Goal: Ask a question: Seek information or help from site administrators or community

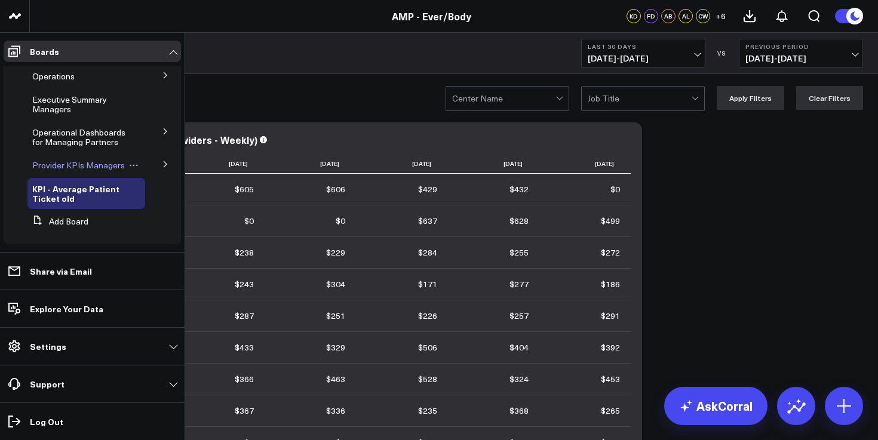
click at [54, 170] on span "Provider KPIs Managers" at bounding box center [78, 165] width 93 height 11
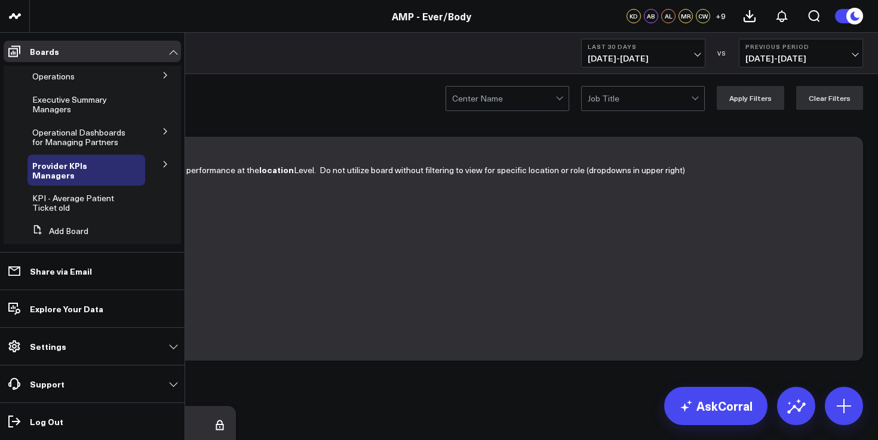
click at [162, 168] on icon at bounding box center [165, 164] width 7 height 7
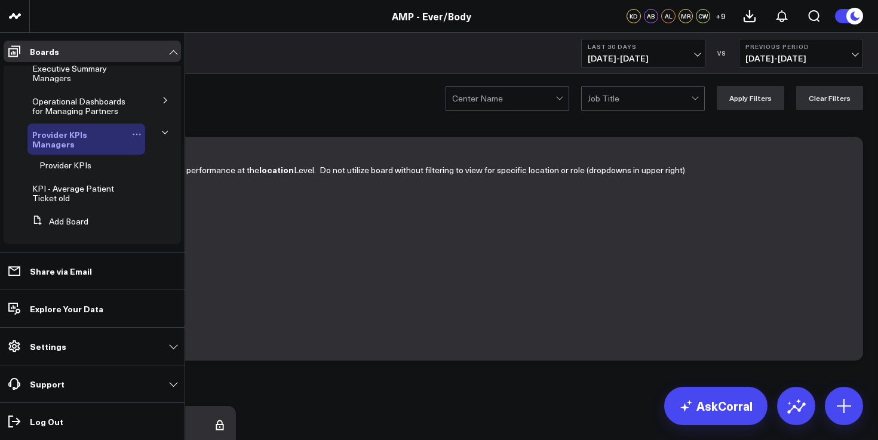
scroll to position [38, 0]
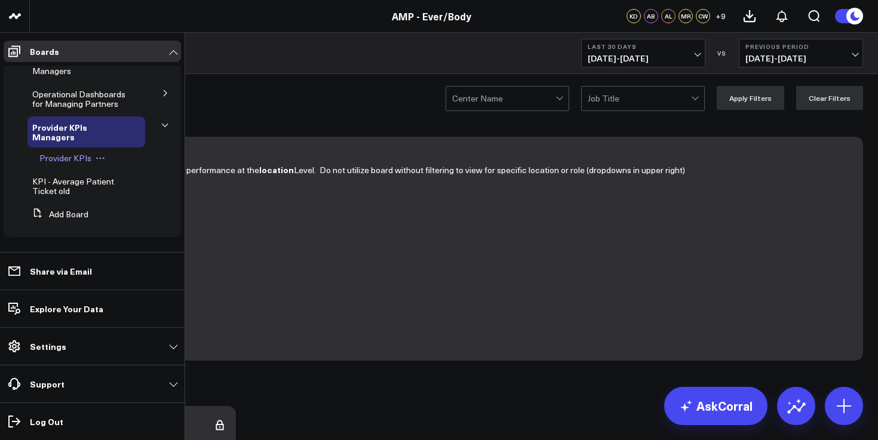
click at [76, 161] on span "Provider KPIs" at bounding box center [65, 157] width 52 height 11
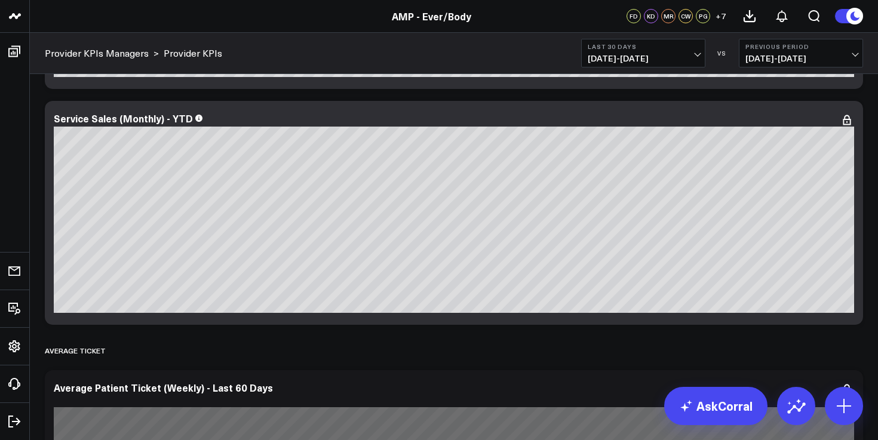
scroll to position [586, 0]
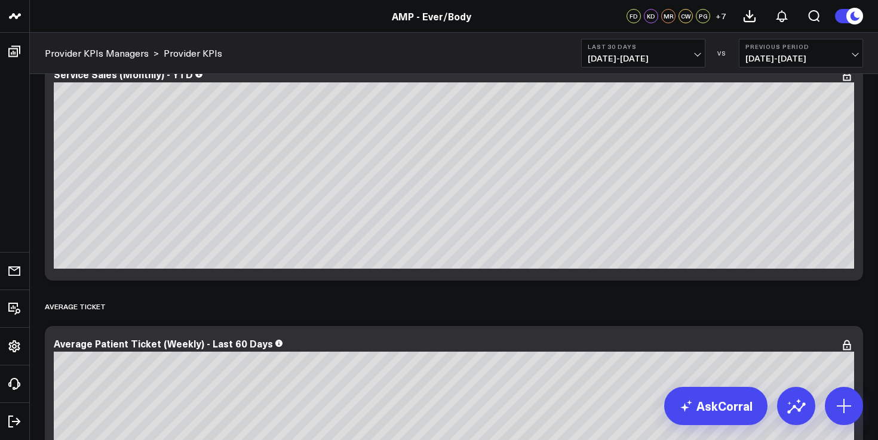
click at [694, 60] on span "[DATE] - [DATE]" at bounding box center [643, 59] width 111 height 10
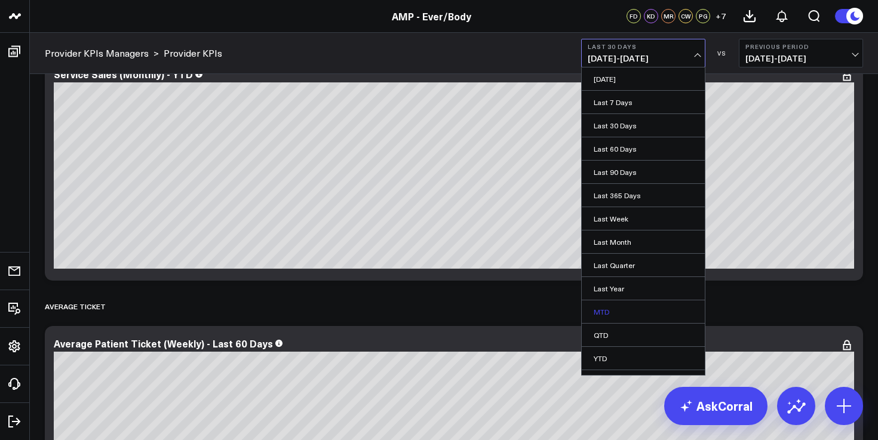
click at [605, 312] on link "MTD" at bounding box center [643, 312] width 123 height 23
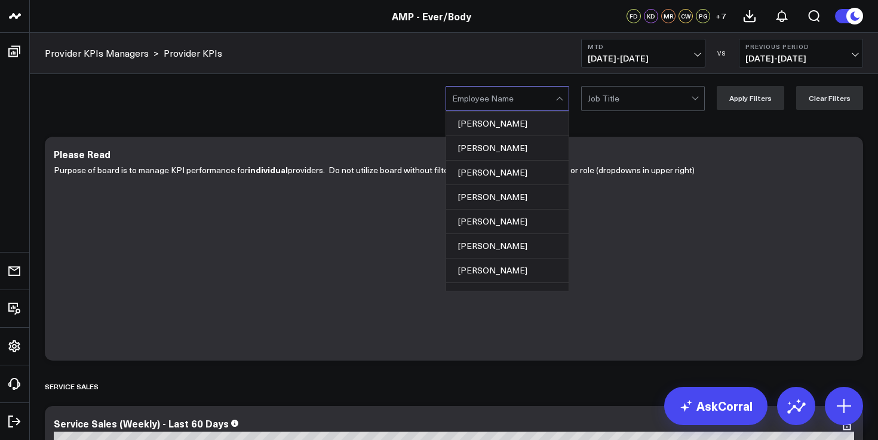
click at [556, 98] on div at bounding box center [503, 99] width 103 height 24
click at [702, 99] on div at bounding box center [696, 99] width 10 height 24
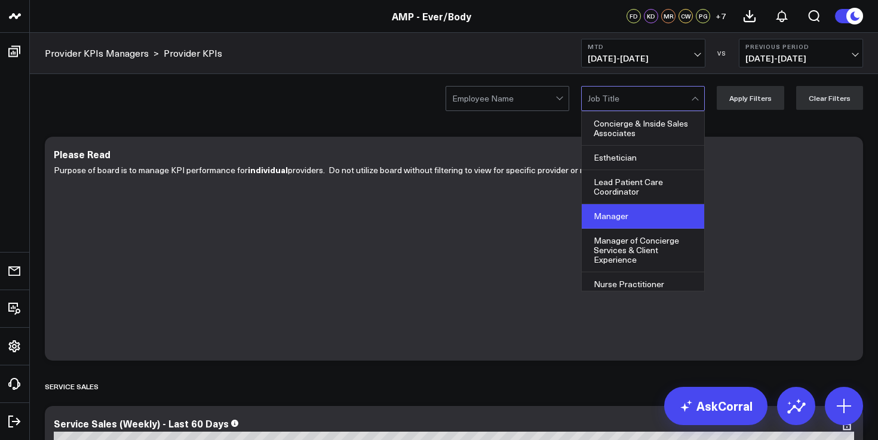
scroll to position [79, 0]
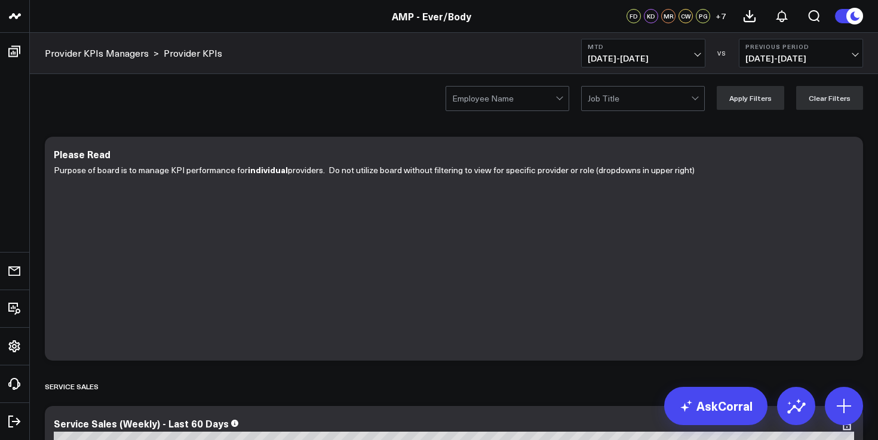
click at [393, 87] on div "Employee Name Job Title Apply Filters Clear Filters" at bounding box center [454, 98] width 849 height 48
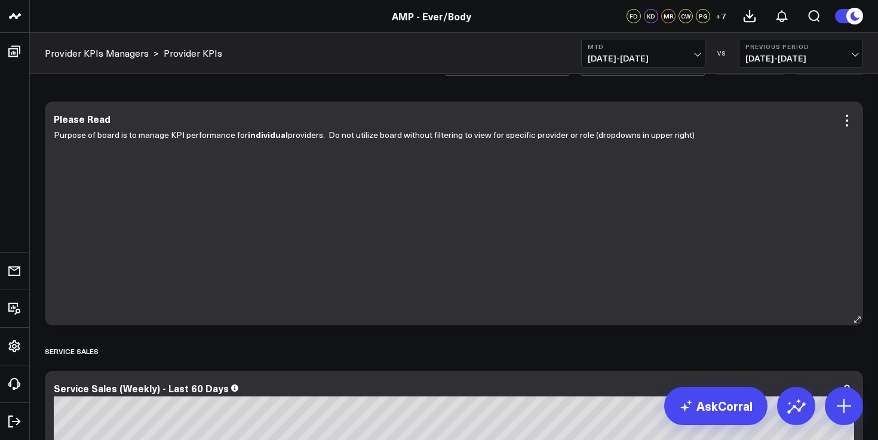
scroll to position [0, 0]
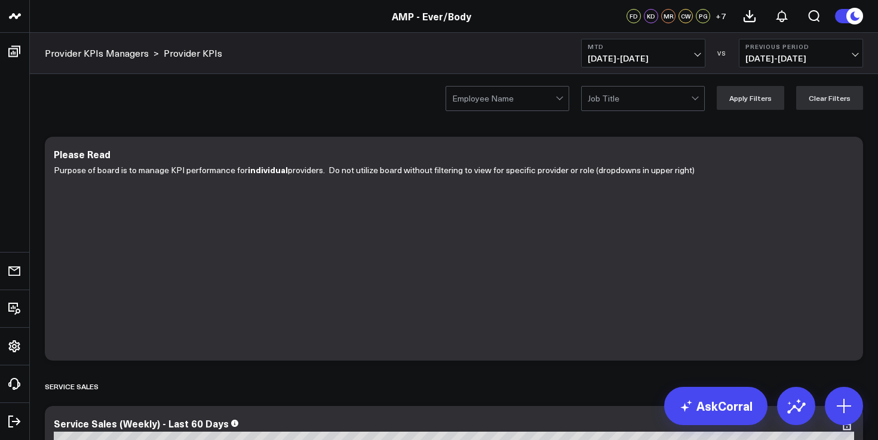
click at [546, 112] on div "Employee Name Job Title Apply Filters Clear Filters" at bounding box center [454, 98] width 849 height 48
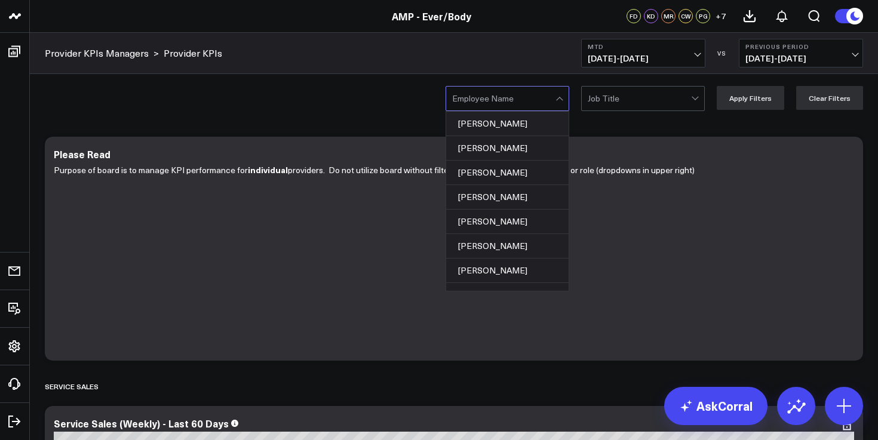
click at [541, 97] on div at bounding box center [503, 99] width 103 height 24
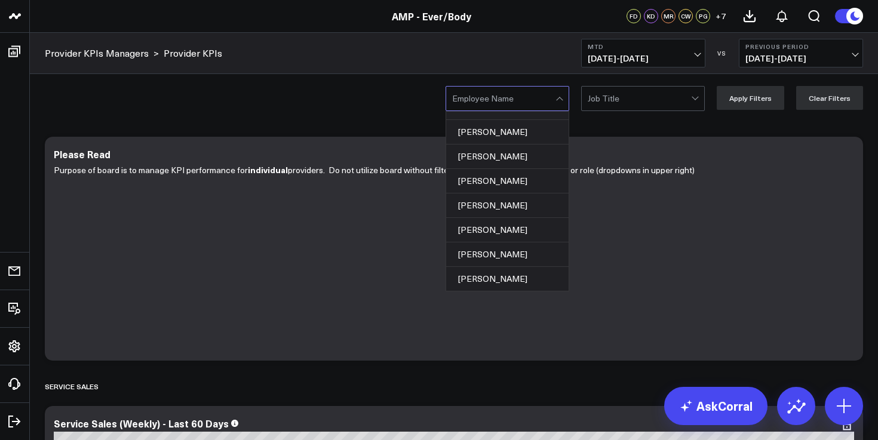
click at [517, 258] on div "[PERSON_NAME]" at bounding box center [507, 255] width 123 height 25
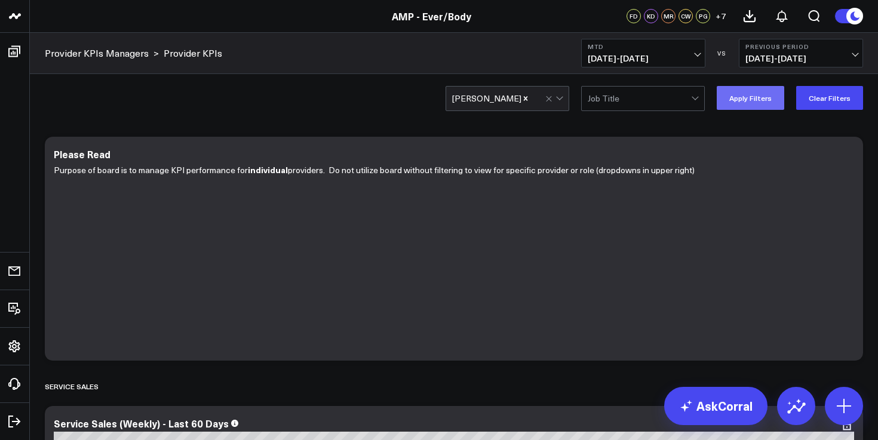
click at [770, 106] on button "Apply Filters" at bounding box center [751, 98] width 68 height 24
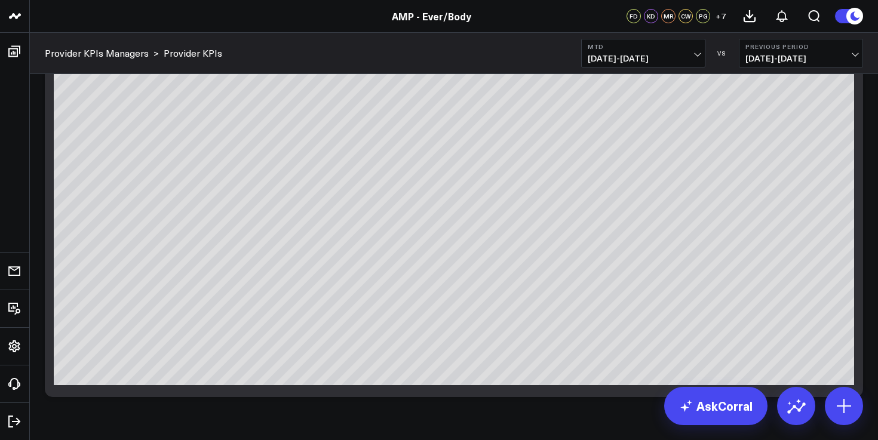
scroll to position [3673, 0]
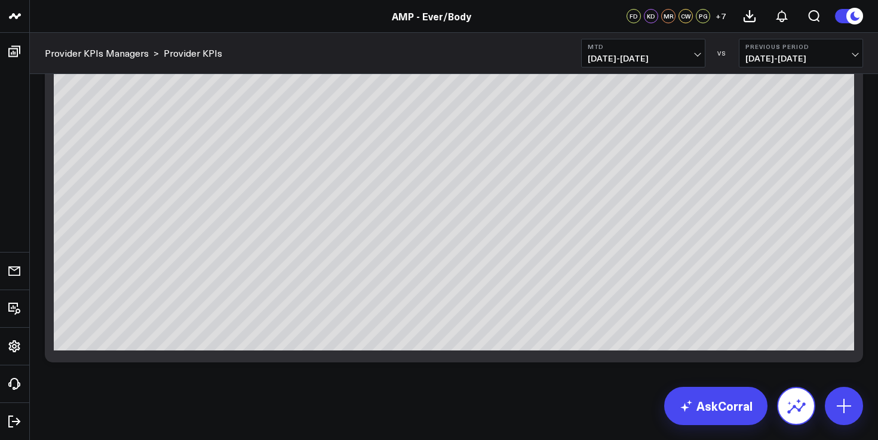
click at [807, 415] on button at bounding box center [796, 406] width 38 height 38
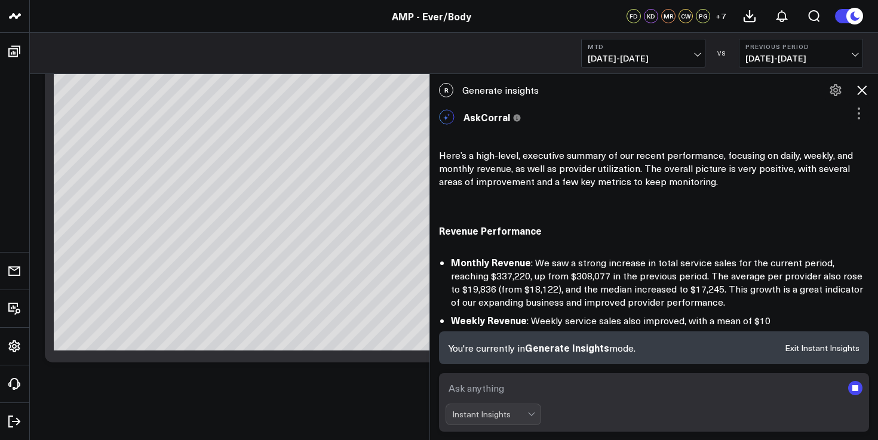
scroll to position [6, 0]
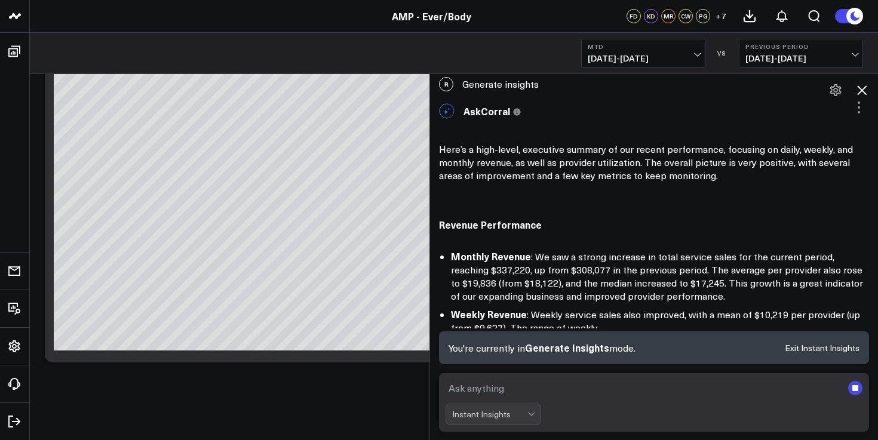
click at [525, 386] on textarea at bounding box center [644, 389] width 397 height 22
type textarea "[PERSON_NAME] MTD"
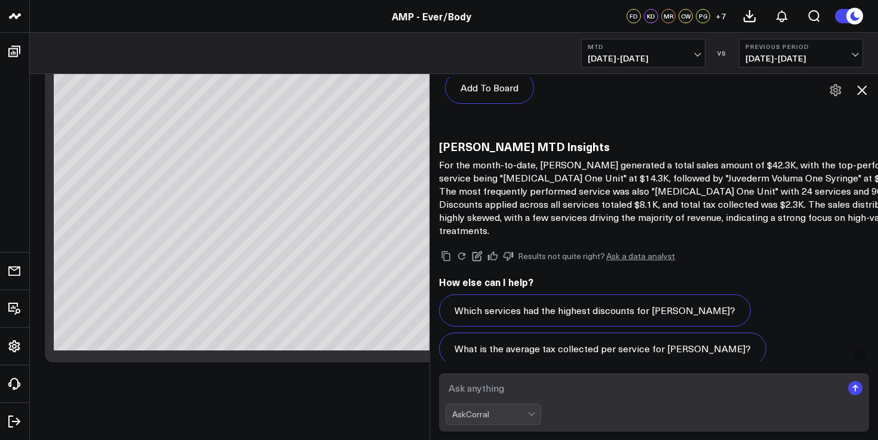
scroll to position [1894, 0]
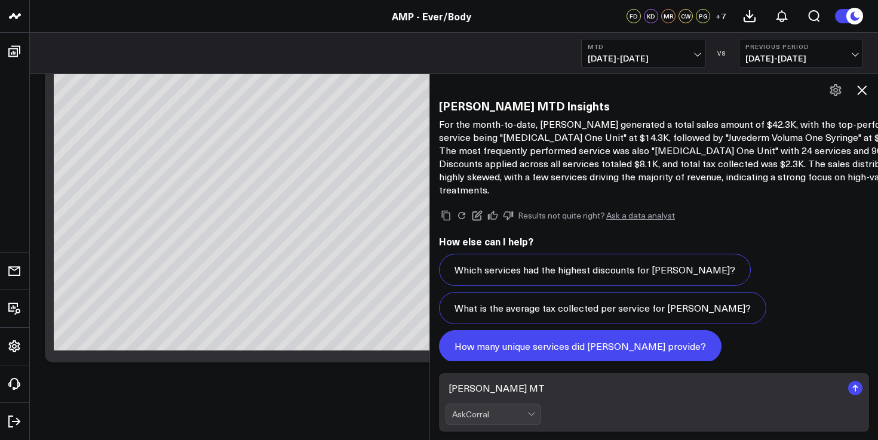
type textarea "[PERSON_NAME] MTD"
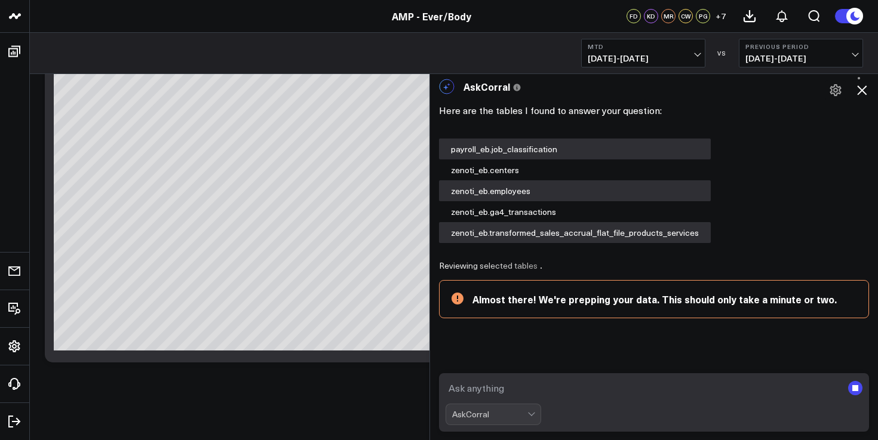
scroll to position [2070, 0]
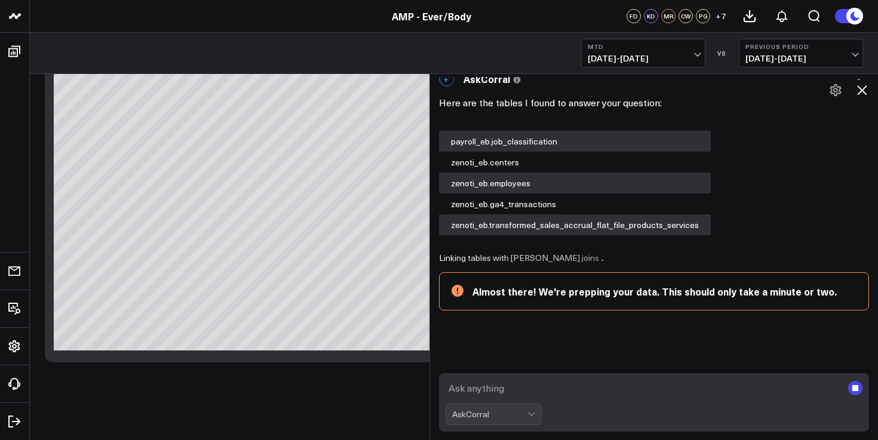
click at [521, 394] on textarea at bounding box center [644, 389] width 397 height 22
type textarea "[PERSON_NAME] MTD"
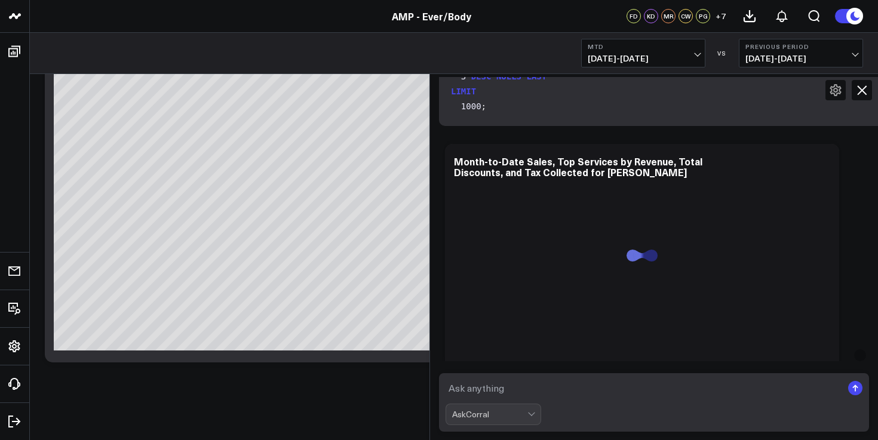
scroll to position [3208, 0]
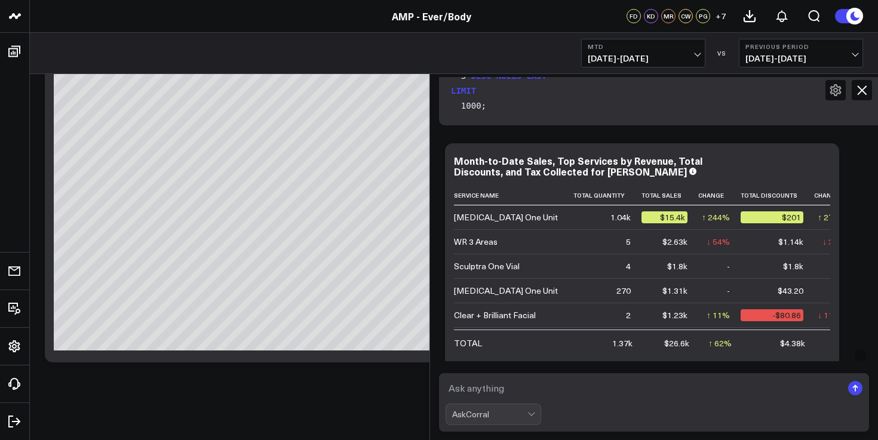
click at [480, 391] on textarea at bounding box center [644, 389] width 397 height 22
type textarea "[PERSON_NAME] MTD"
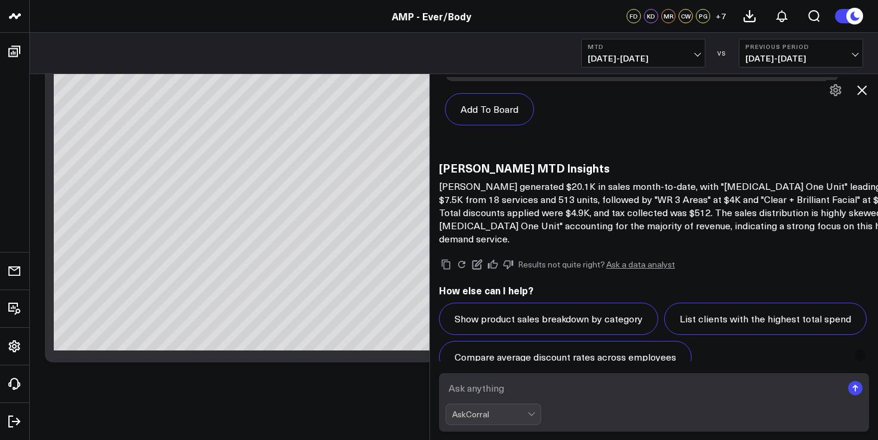
scroll to position [4902, 0]
click at [594, 403] on form "AskCorral" at bounding box center [654, 402] width 430 height 59
click at [570, 393] on textarea at bounding box center [644, 389] width 397 height 22
type textarea "[PERSON_NAME]"
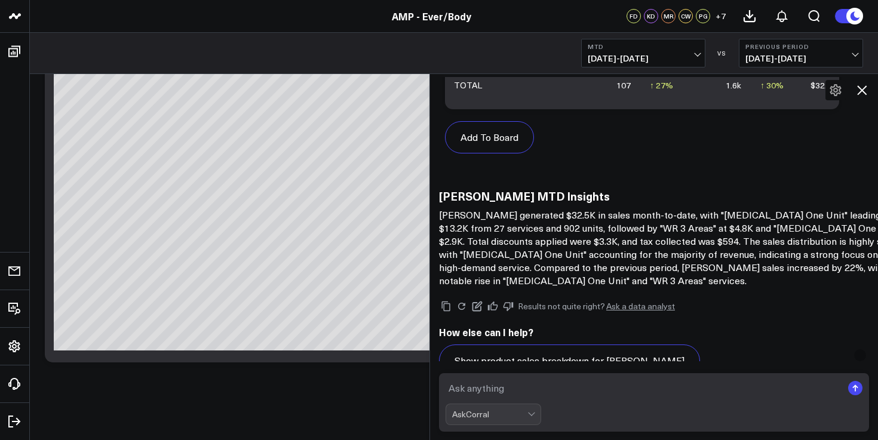
scroll to position [5701, 0]
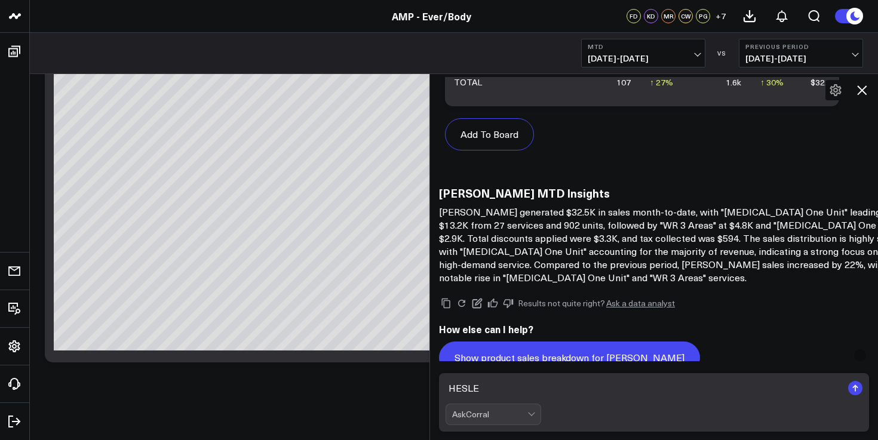
type textarea "[PERSON_NAME]"
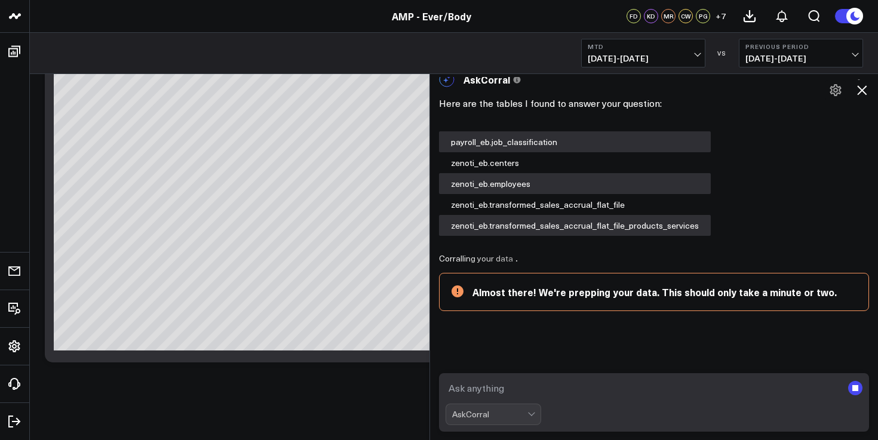
scroll to position [5965, 0]
type textarea "BIANCA"
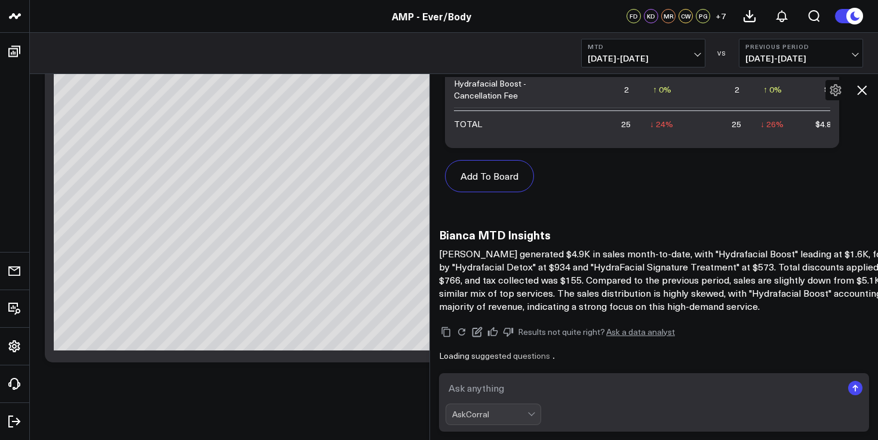
scroll to position [7953, 0]
click at [565, 393] on textarea at bounding box center [644, 389] width 397 height 22
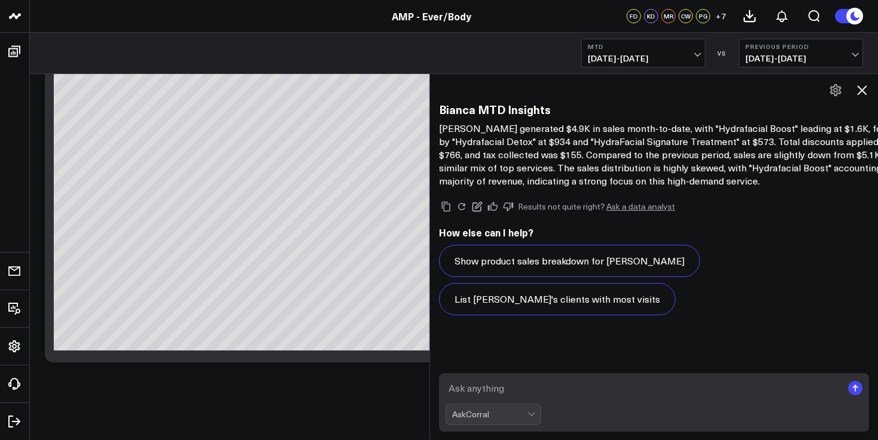
scroll to position [8044, 0]
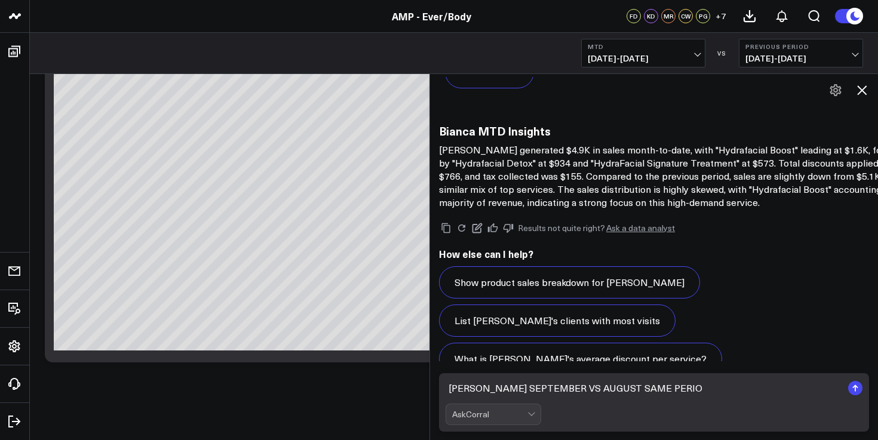
type textarea "[PERSON_NAME] SEPTEMBER VS AUGUST SAME PERIOD"
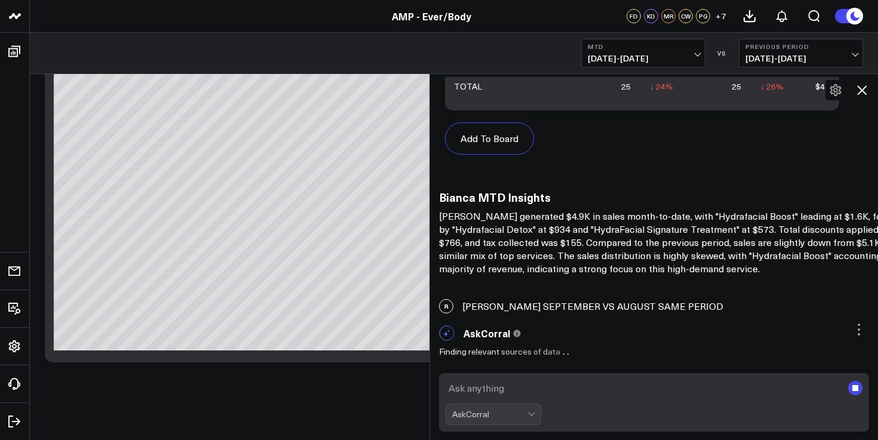
scroll to position [7990, 0]
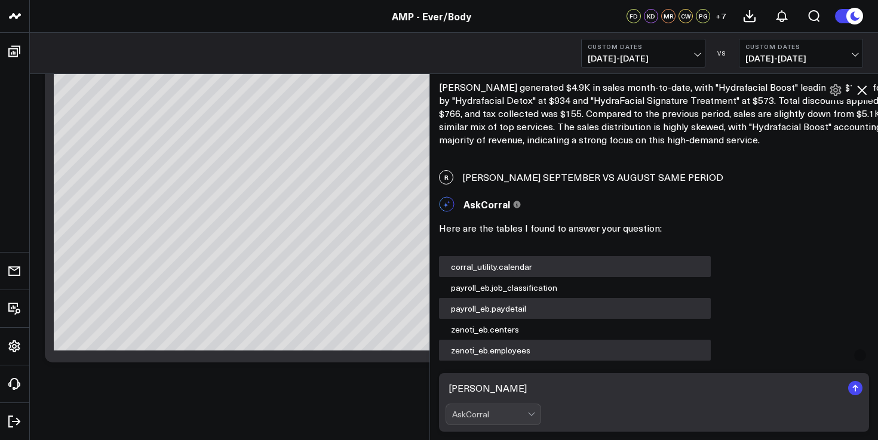
scroll to position [8082, 0]
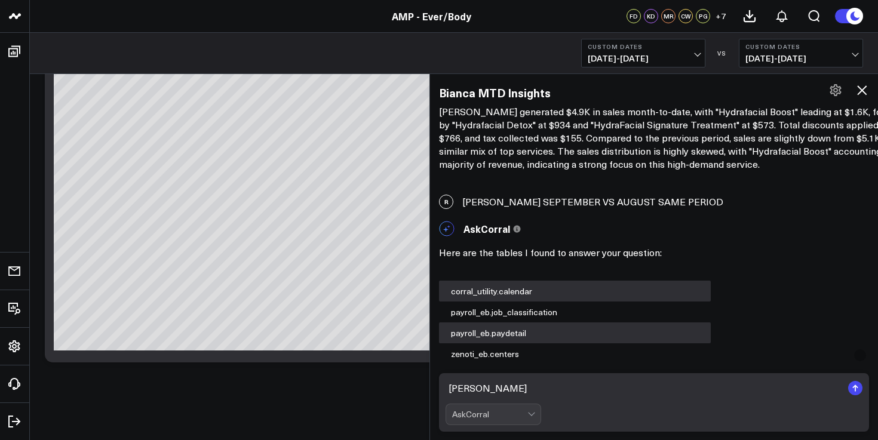
click at [543, 212] on div "[PERSON_NAME] SEPTEMBER VS AUGUST SAME PERIOD" at bounding box center [654, 202] width 448 height 26
copy div "[PERSON_NAME] SEPTEMBER VS AUGUST SAME PERIOD"
click at [466, 387] on textarea "[PERSON_NAME]" at bounding box center [644, 389] width 397 height 22
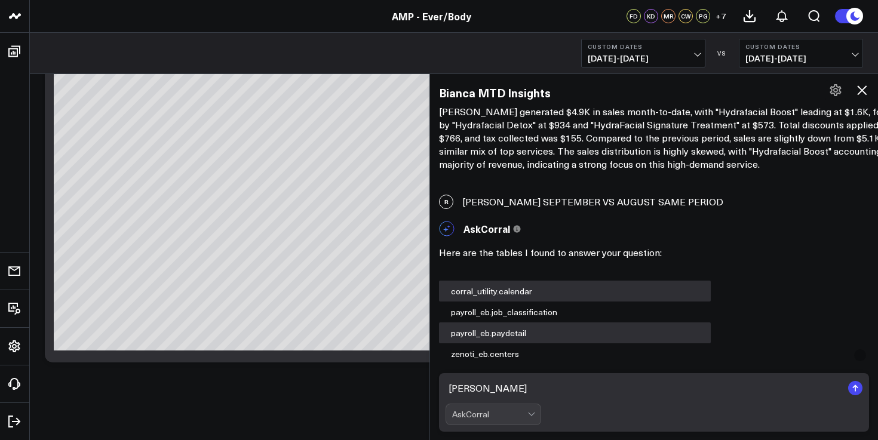
click at [466, 387] on textarea "[PERSON_NAME]" at bounding box center [644, 389] width 397 height 22
paste textarea "[PERSON_NAME] SEPTEMBER VS AUGUST SAME PERIOD"
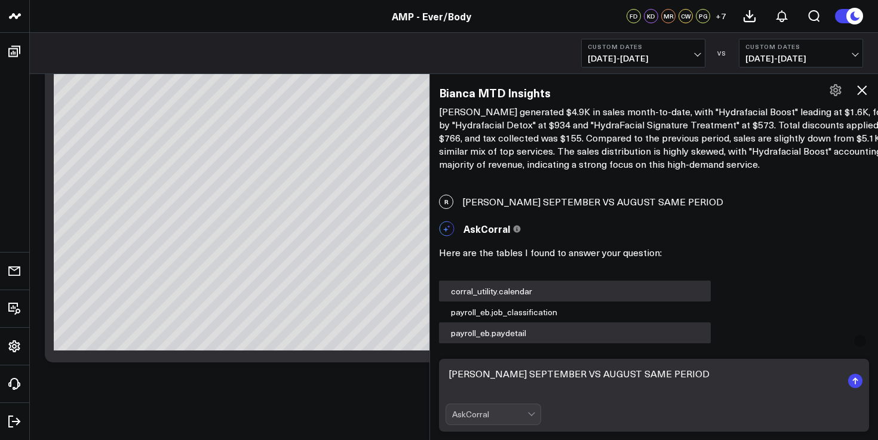
click at [466, 370] on textarea "[PERSON_NAME] SEPTEMBER VS AUGUST SAME PERIOD" at bounding box center [644, 381] width 397 height 36
type textarea "[PERSON_NAME] SEPTEMBER VS AUGUST SAME PERIOD"
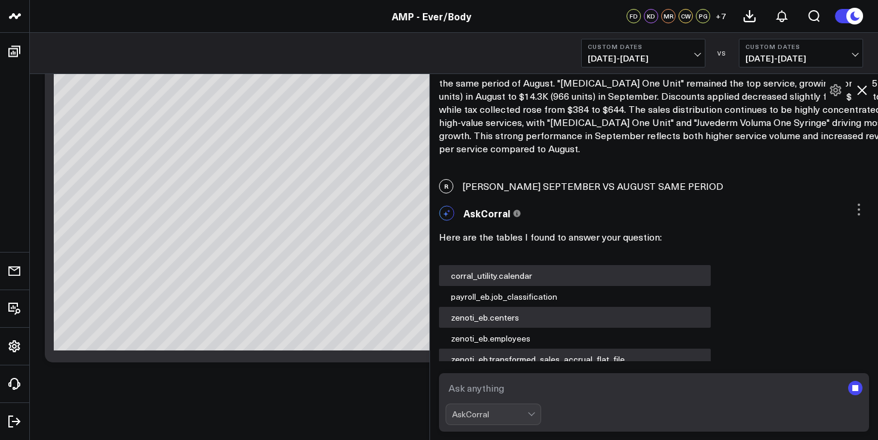
scroll to position [9192, 0]
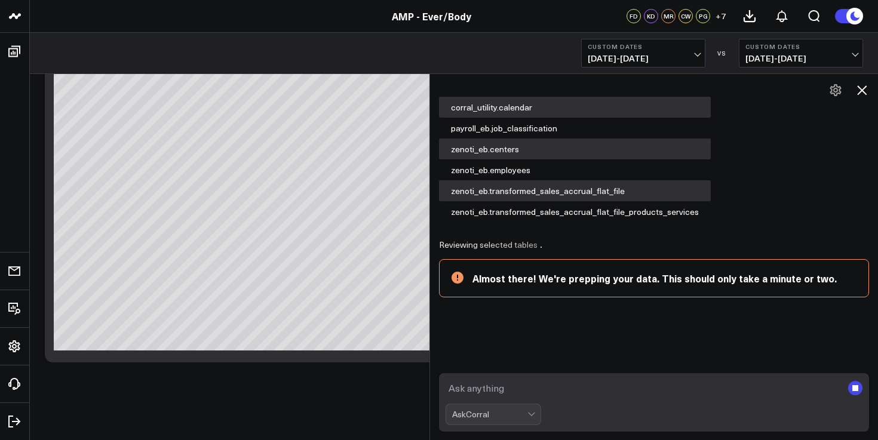
paste textarea "[PERSON_NAME] SEPTEMBER VS AUGUST SAME PERIOD"
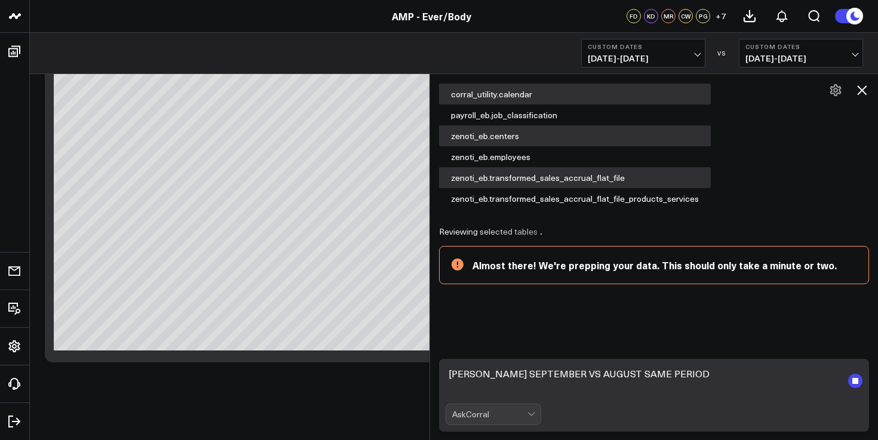
scroll to position [9207, 0]
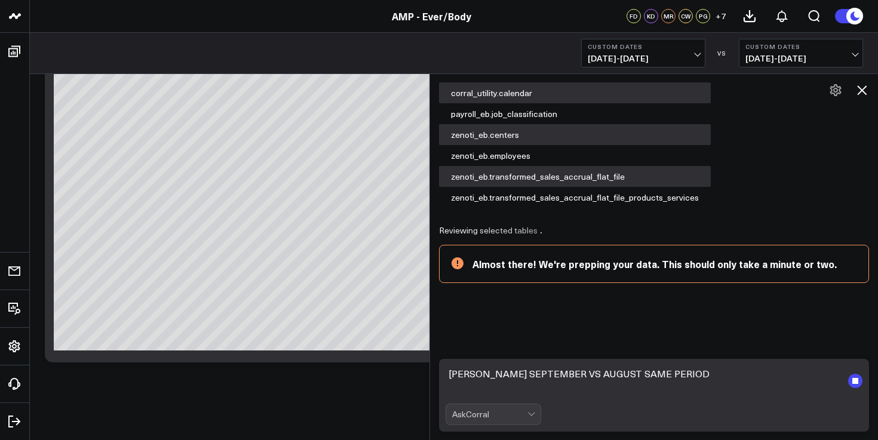
click at [482, 372] on textarea "[PERSON_NAME] SEPTEMBER VS AUGUST SAME PERIOD" at bounding box center [644, 381] width 397 height 36
type textarea "[PERSON_NAME] SEPTEMBER VS AUGUST SAME PERIOD"
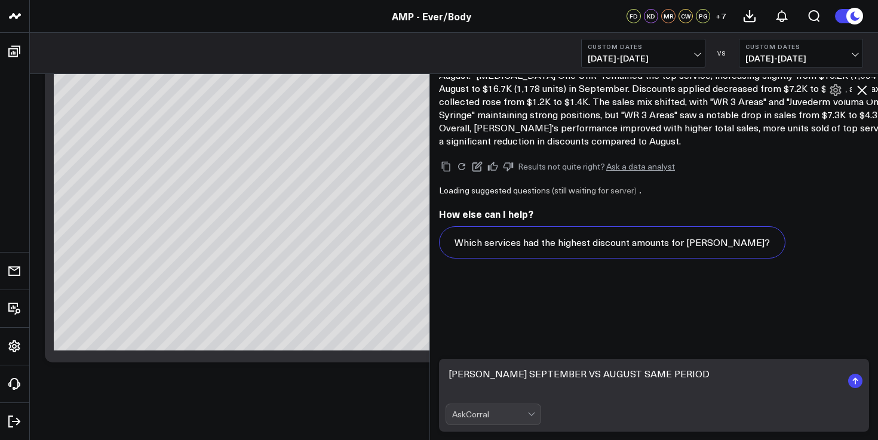
scroll to position [9881, 0]
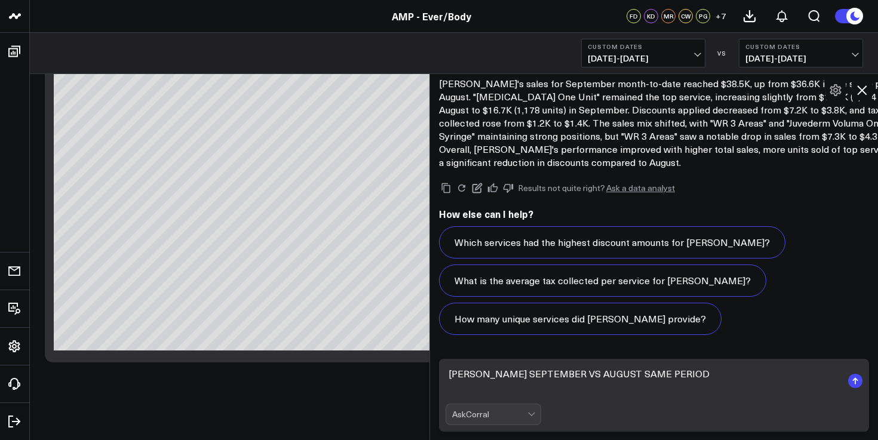
click at [665, 370] on textarea "[PERSON_NAME] SEPTEMBER VS AUGUST SAME PERIOD" at bounding box center [644, 381] width 397 height 36
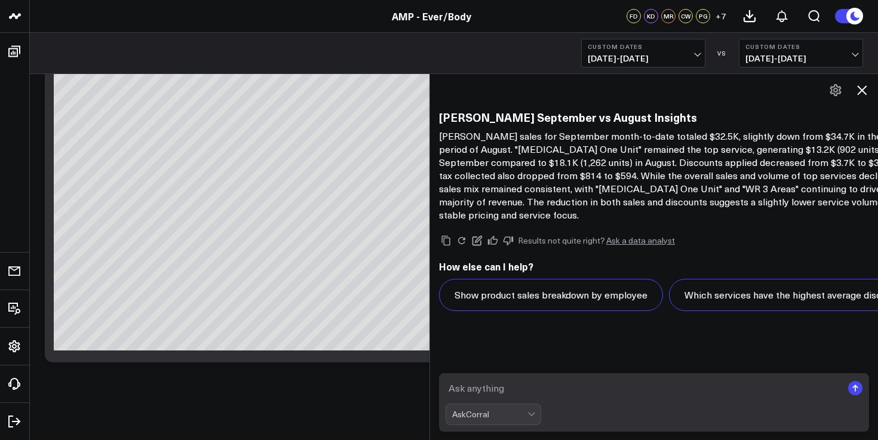
scroll to position [10738, 0]
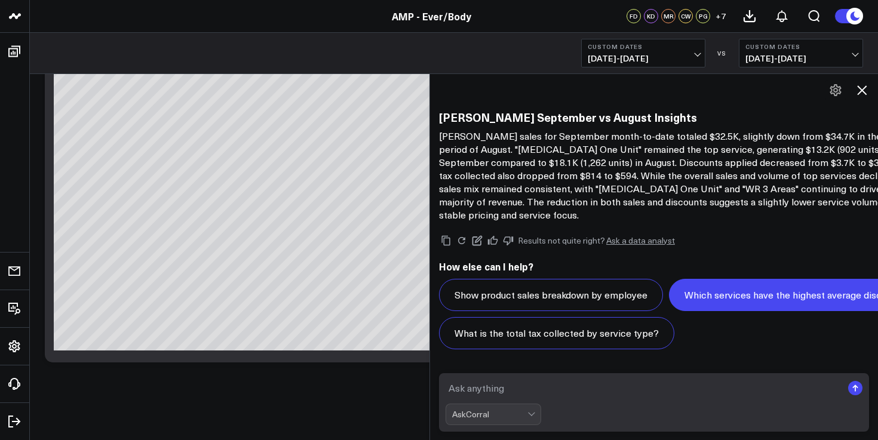
click at [484, 382] on textarea at bounding box center [644, 389] width 397 height 22
click at [484, 390] on textarea at bounding box center [644, 389] width 397 height 22
click at [475, 389] on textarea at bounding box center [644, 389] width 397 height 22
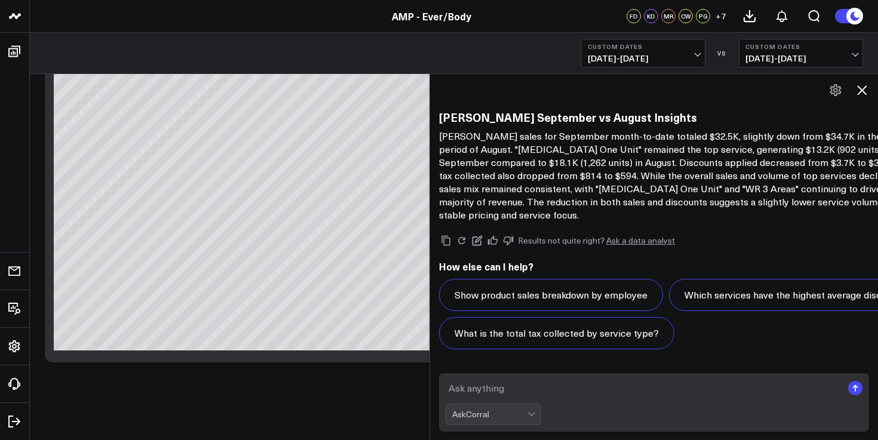
click at [500, 388] on textarea at bounding box center [644, 389] width 397 height 22
paste textarea "[PERSON_NAME] SEPTEMBER VS AUGUST SAME PERIOD"
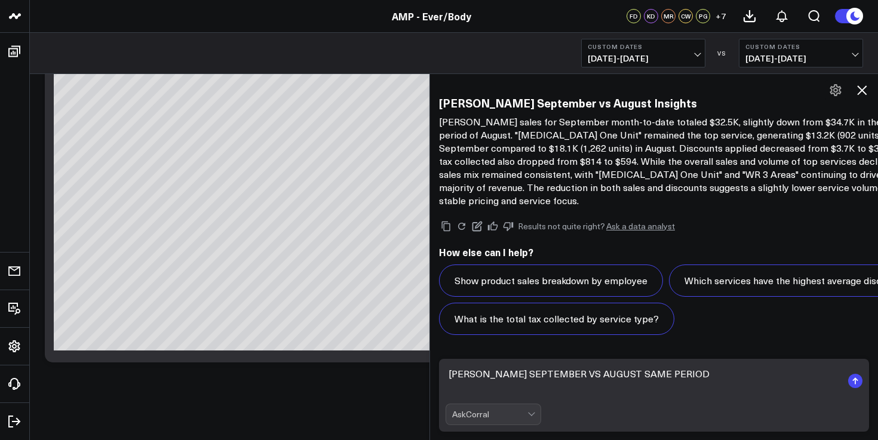
scroll to position [10753, 0]
click at [475, 377] on textarea "[PERSON_NAME] SEPTEMBER VS AUGUST SAME PERIOD" at bounding box center [644, 381] width 397 height 36
type textarea "[PERSON_NAME] SEPTEMBER VS AUGUST SAME PERIOD"
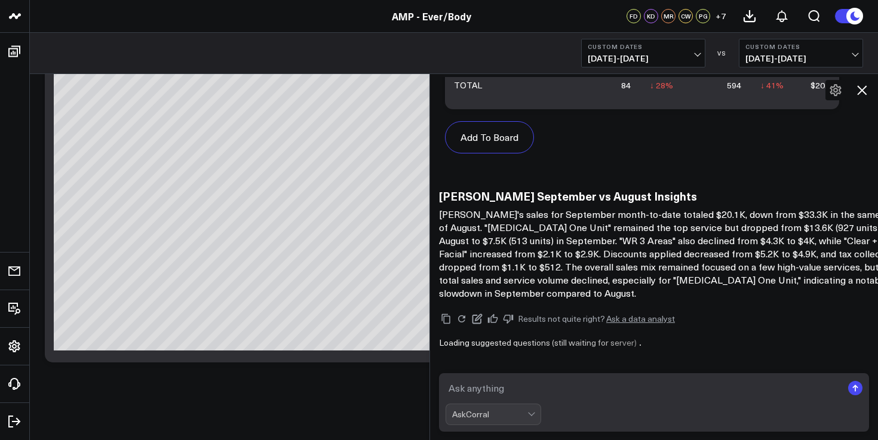
scroll to position [11610, 0]
